Goal: Task Accomplishment & Management: Manage account settings

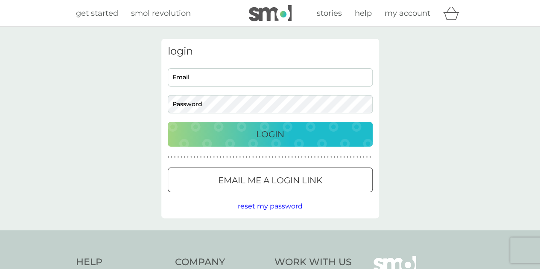
type input "[EMAIL_ADDRESS][DOMAIN_NAME]"
click at [260, 129] on p "Login" at bounding box center [270, 135] width 28 height 14
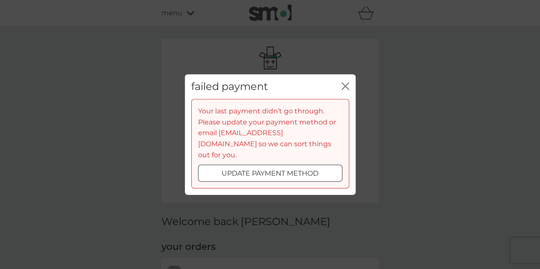
click at [346, 90] on icon "close" at bounding box center [345, 86] width 8 height 8
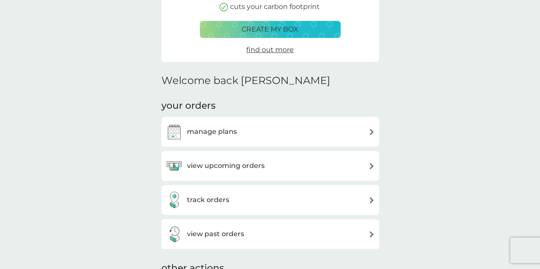
scroll to position [145, 0]
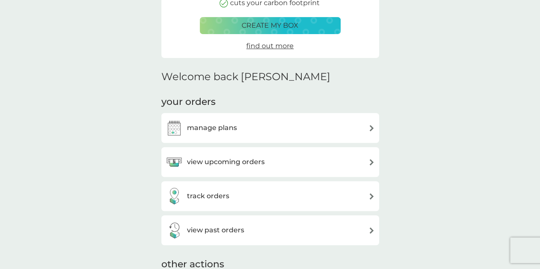
click at [289, 129] on div "manage plans" at bounding box center [270, 128] width 209 height 17
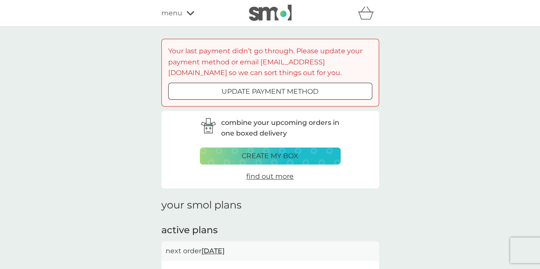
click at [294, 89] on p "update payment method" at bounding box center [270, 91] width 97 height 11
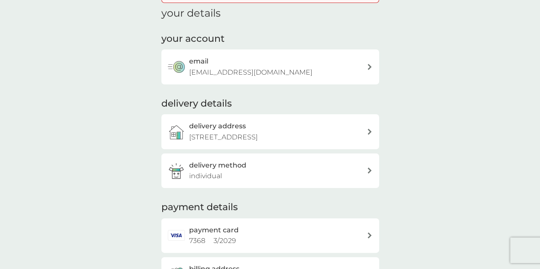
scroll to position [91, 0]
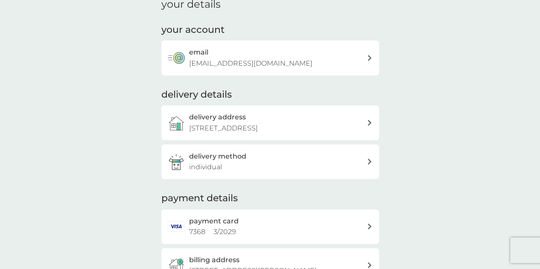
click at [294, 230] on div "payment card 7368 3 / 2029" at bounding box center [278, 227] width 178 height 22
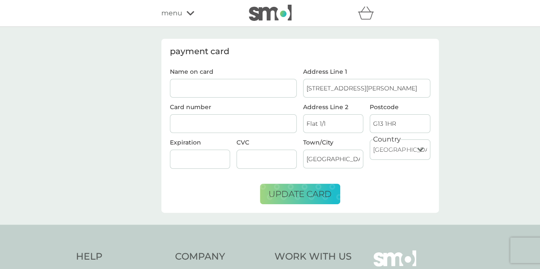
click at [222, 82] on input "Name on card" at bounding box center [233, 88] width 127 height 19
type input "l"
type input "[PERSON_NAME]"
click at [192, 118] on div at bounding box center [233, 123] width 127 height 19
click at [189, 163] on div at bounding box center [200, 159] width 60 height 19
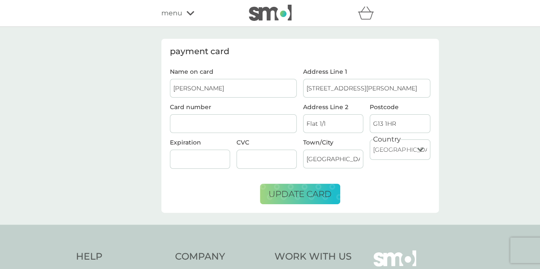
click at [237, 187] on form "Name on card [PERSON_NAME] Card number Expiration CVC Address Line 1 1/[GEOGRAP…" at bounding box center [300, 137] width 260 height 136
click at [344, 79] on input "[STREET_ADDRESS][PERSON_NAME]" at bounding box center [366, 88] width 127 height 19
drag, startPoint x: 373, startPoint y: 84, endPoint x: 261, endPoint y: 89, distance: 112.4
click at [261, 89] on div "Name on card [PERSON_NAME] Card number Expiration CVC Address Line 1 1/[GEOGRAP…" at bounding box center [299, 122] width 267 height 107
click at [358, 89] on input "3/1" at bounding box center [366, 88] width 127 height 19
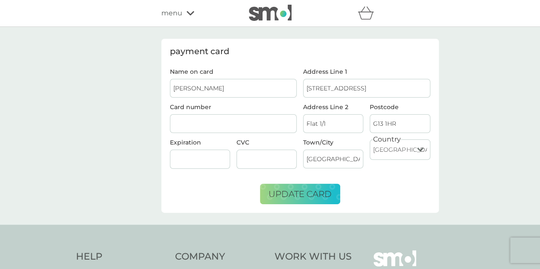
type input "[STREET_ADDRESS]"
drag, startPoint x: 404, startPoint y: 115, endPoint x: 351, endPoint y: 118, distance: 53.0
click at [351, 118] on div "Address Line 2 Flat 1/1 Postcode G13 1HR" at bounding box center [367, 121] width 134 height 35
type input "G11 7HS"
drag, startPoint x: 344, startPoint y: 126, endPoint x: 295, endPoint y: 126, distance: 48.7
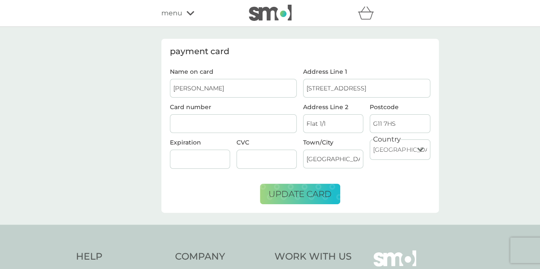
click at [114, 12] on div "refer a friend & you BOTH save smol impact smol shop your smol plans your upcom…" at bounding box center [270, 214] width 540 height 428
type input "flat 3/1"
click at [317, 87] on input "[STREET_ADDRESS]" at bounding box center [366, 88] width 127 height 19
drag, startPoint x: 325, startPoint y: 88, endPoint x: 281, endPoint y: 88, distance: 44.4
click at [281, 88] on div "Name on card [PERSON_NAME] Card number Expiration CVC Address Line 1 3/1 [STREE…" at bounding box center [299, 122] width 267 height 107
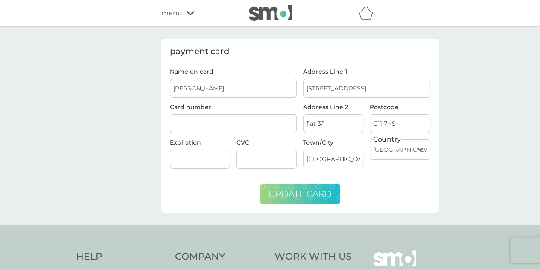
type input "[STREET_ADDRESS]"
click at [310, 189] on span "update card" at bounding box center [299, 194] width 63 height 10
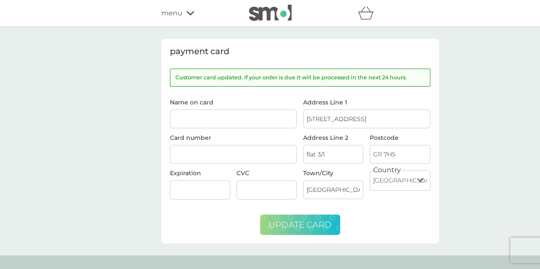
click at [179, 12] on span "menu" at bounding box center [171, 13] width 21 height 11
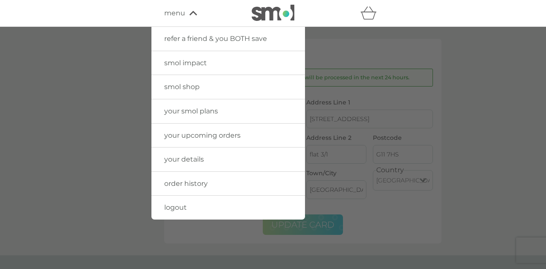
click at [206, 132] on span "your upcoming orders" at bounding box center [202, 135] width 76 height 8
